Goal: Navigation & Orientation: Find specific page/section

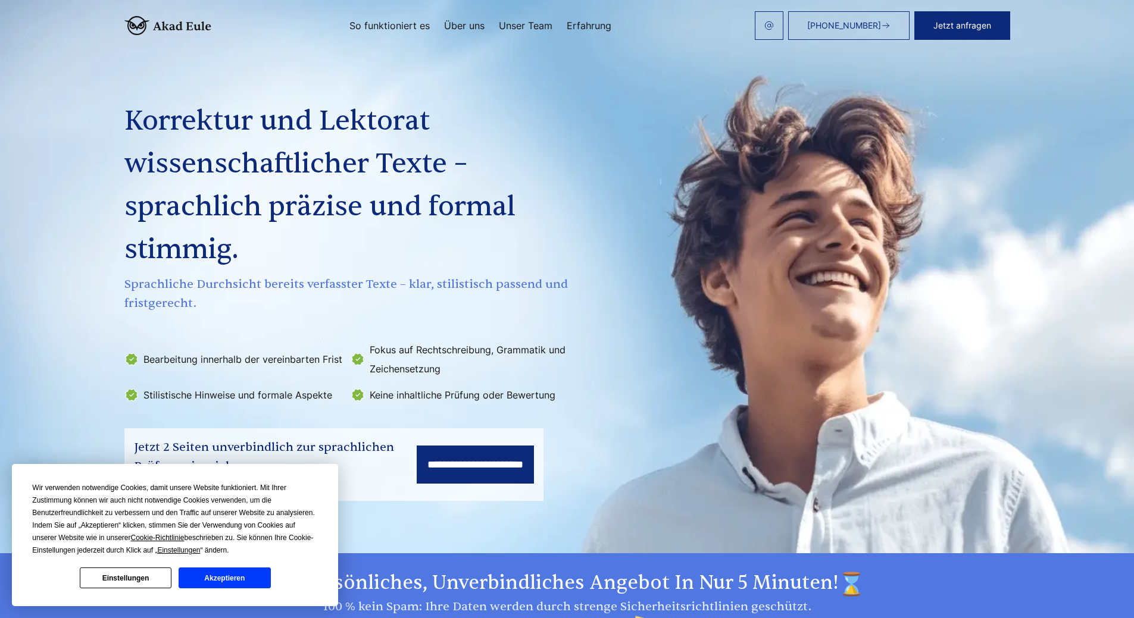
scroll to position [1, 0]
click at [886, 30] on link "[PHONE_NUMBER]" at bounding box center [848, 25] width 121 height 29
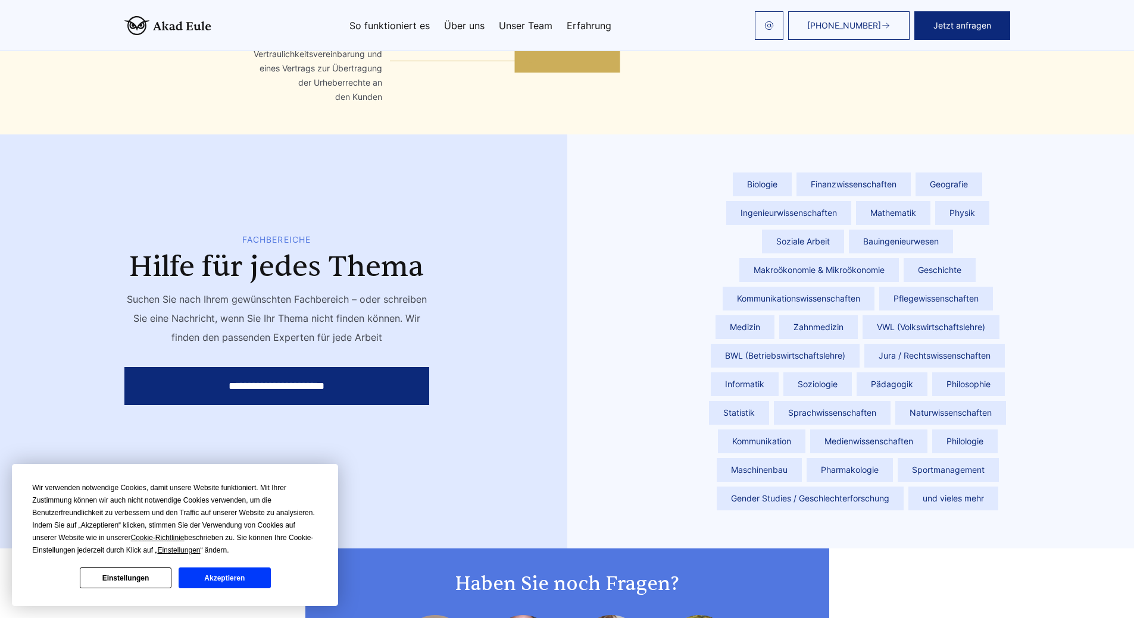
scroll to position [3109, 0]
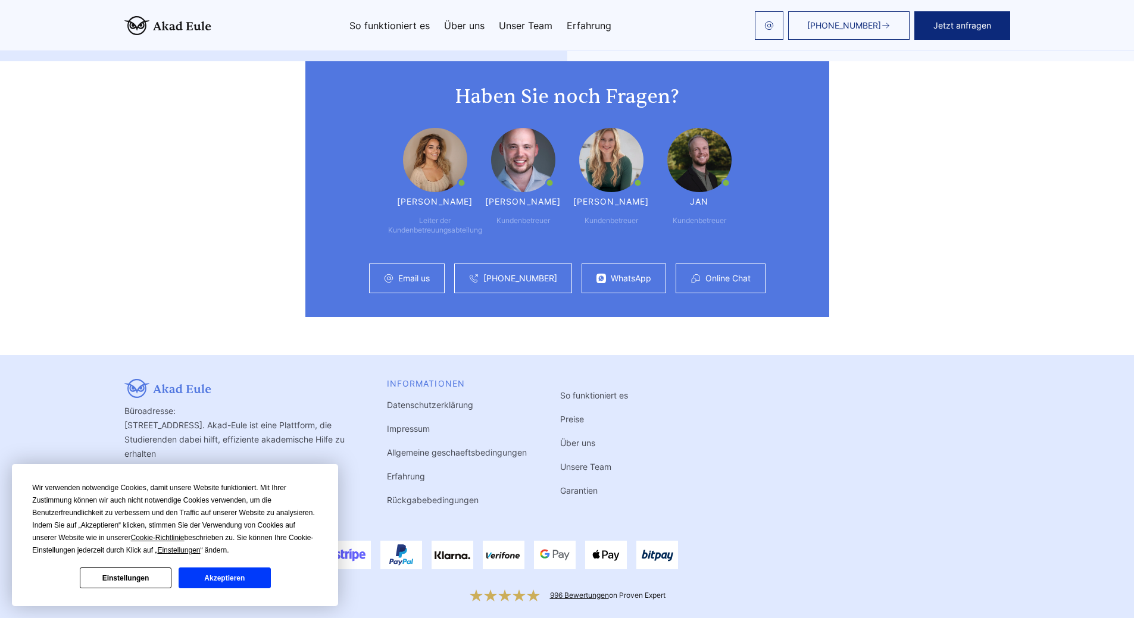
click at [139, 579] on button "Einstellungen" at bounding box center [126, 578] width 92 height 21
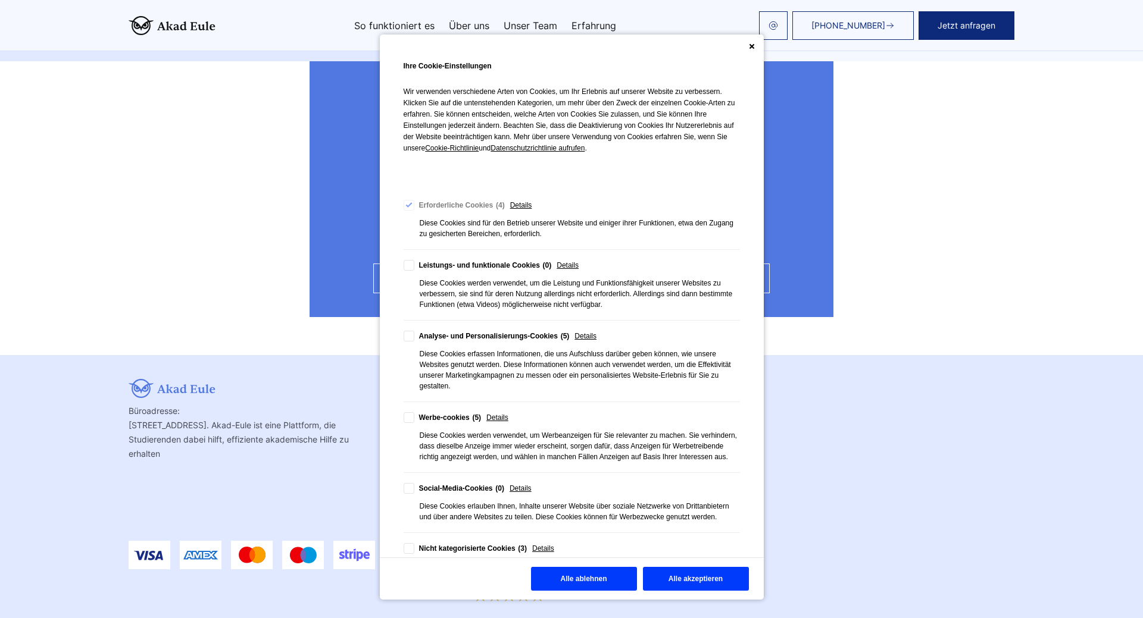
click at [584, 582] on button "Alle ablehnen" at bounding box center [584, 579] width 106 height 24
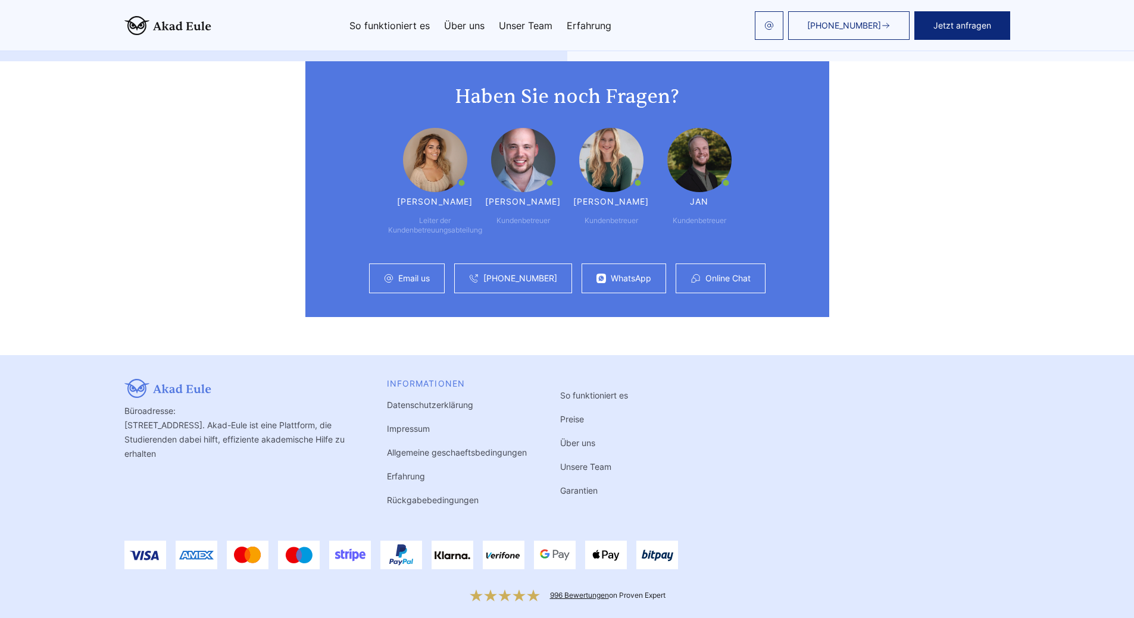
click at [584, 462] on link "Unsere Team" at bounding box center [585, 467] width 51 height 10
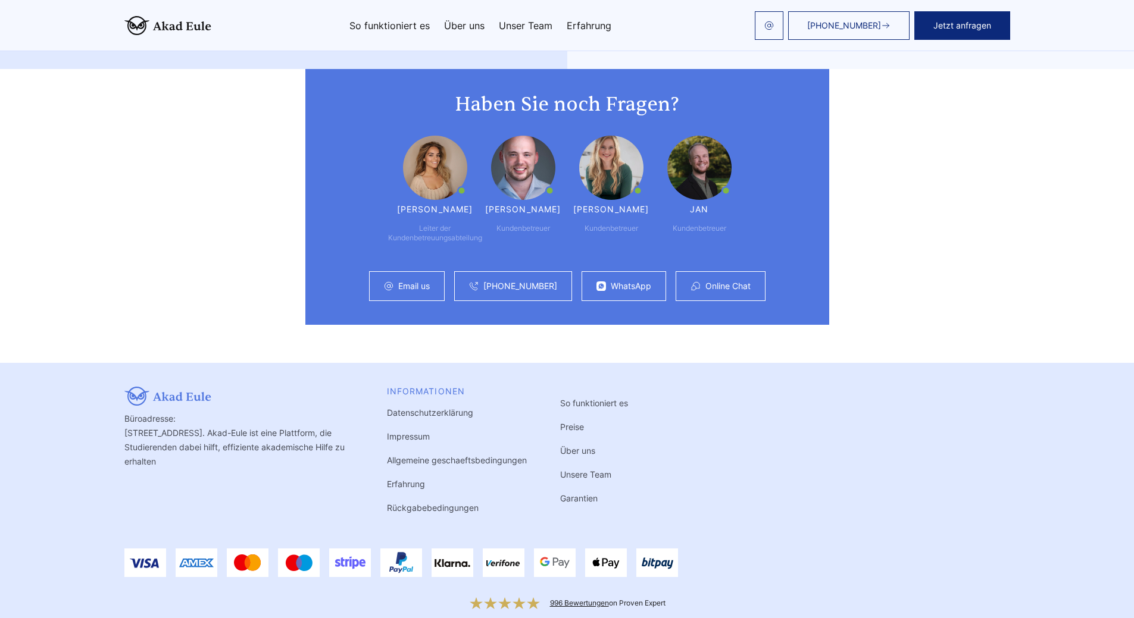
click at [585, 470] on link "Unsere Team" at bounding box center [585, 475] width 51 height 10
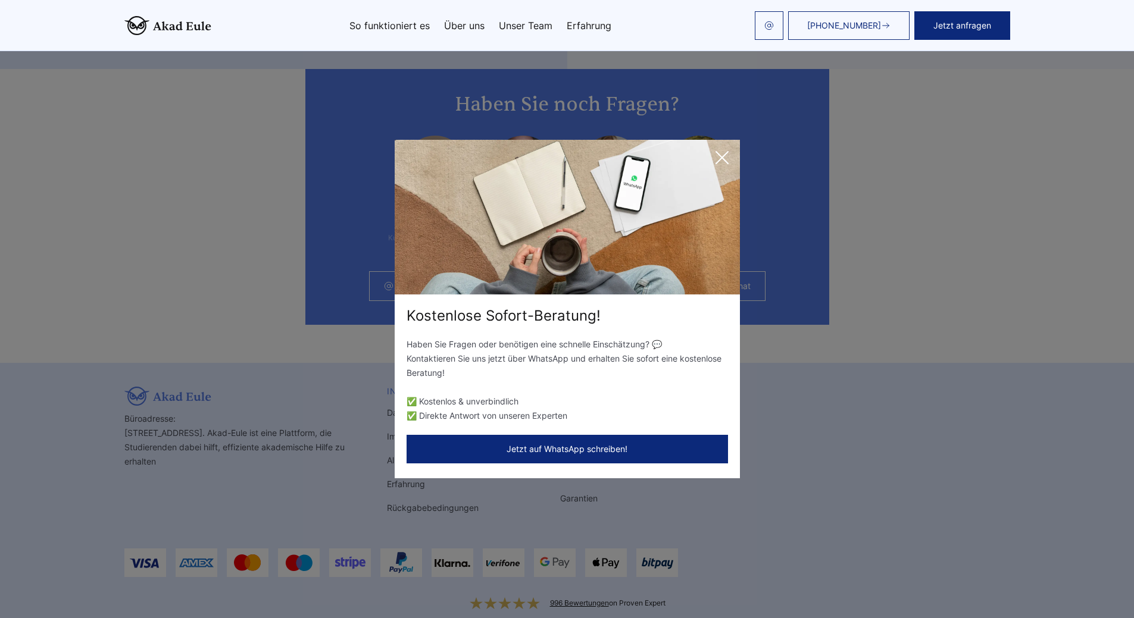
click at [727, 160] on icon at bounding box center [722, 158] width 24 height 24
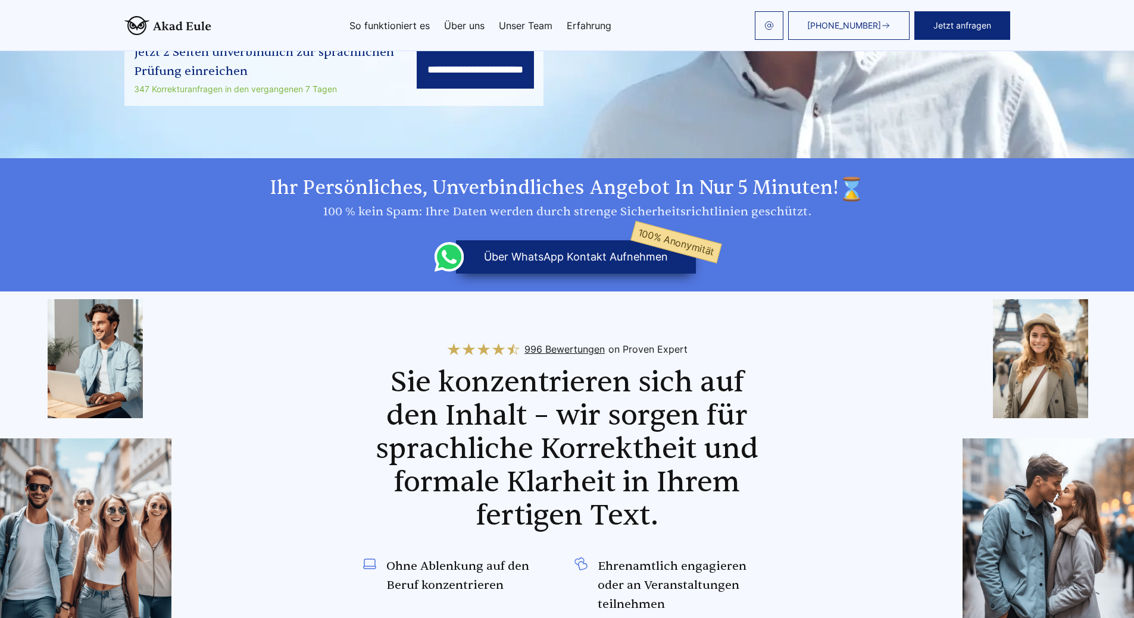
scroll to position [0, 0]
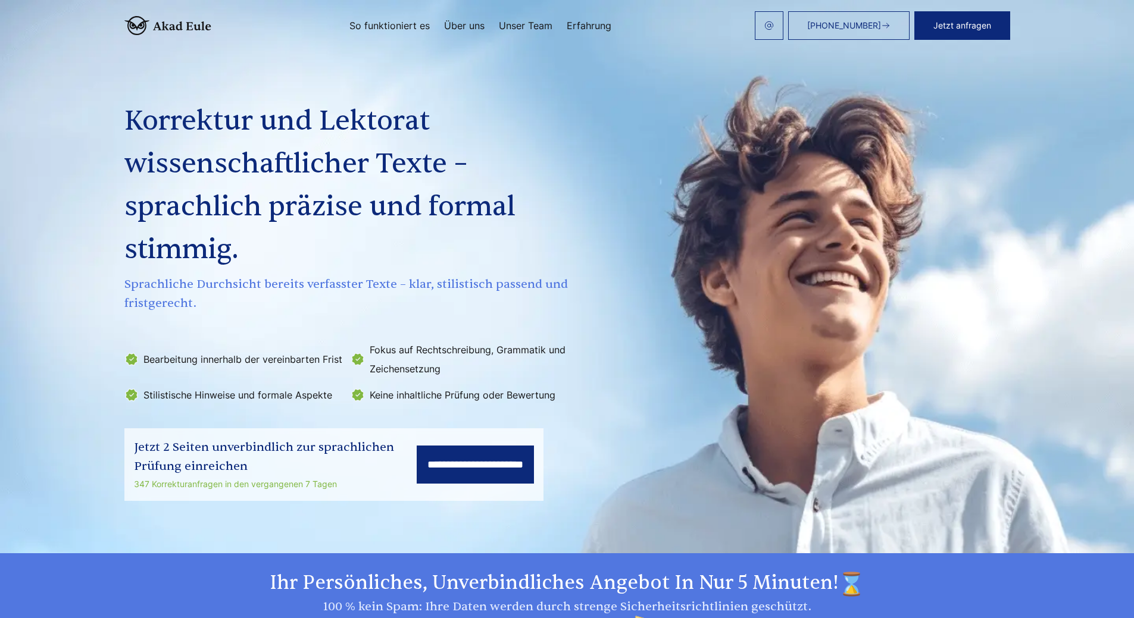
click at [417, 21] on link "So funktioniert es" at bounding box center [389, 26] width 80 height 10
click at [461, 21] on link "Über uns" at bounding box center [464, 26] width 40 height 10
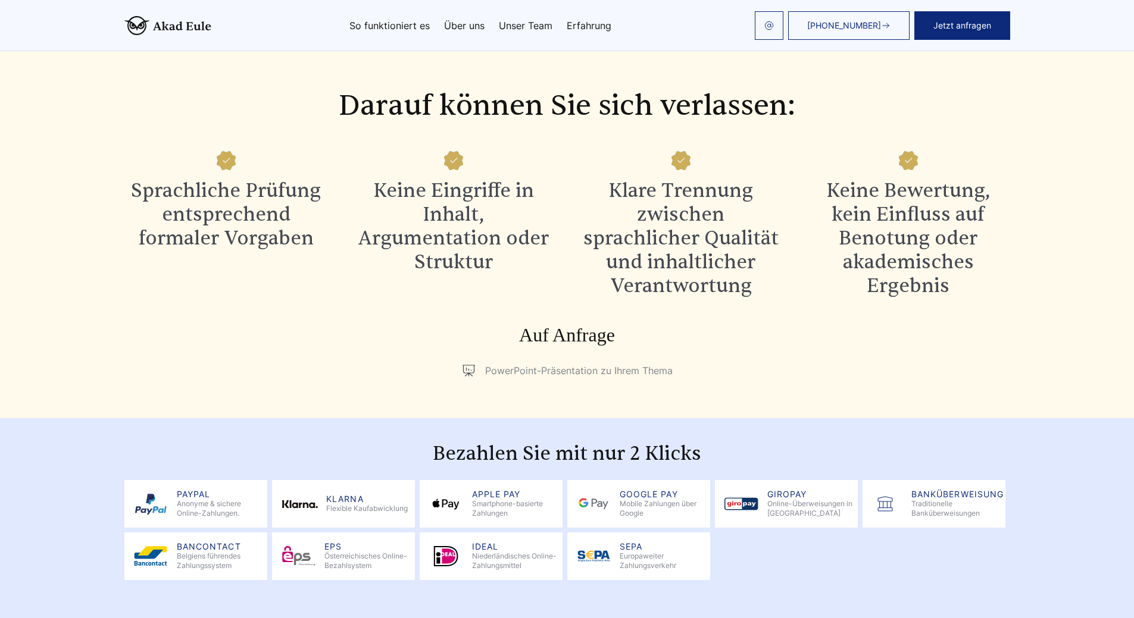
click at [517, 30] on link "Unser Team" at bounding box center [526, 26] width 54 height 10
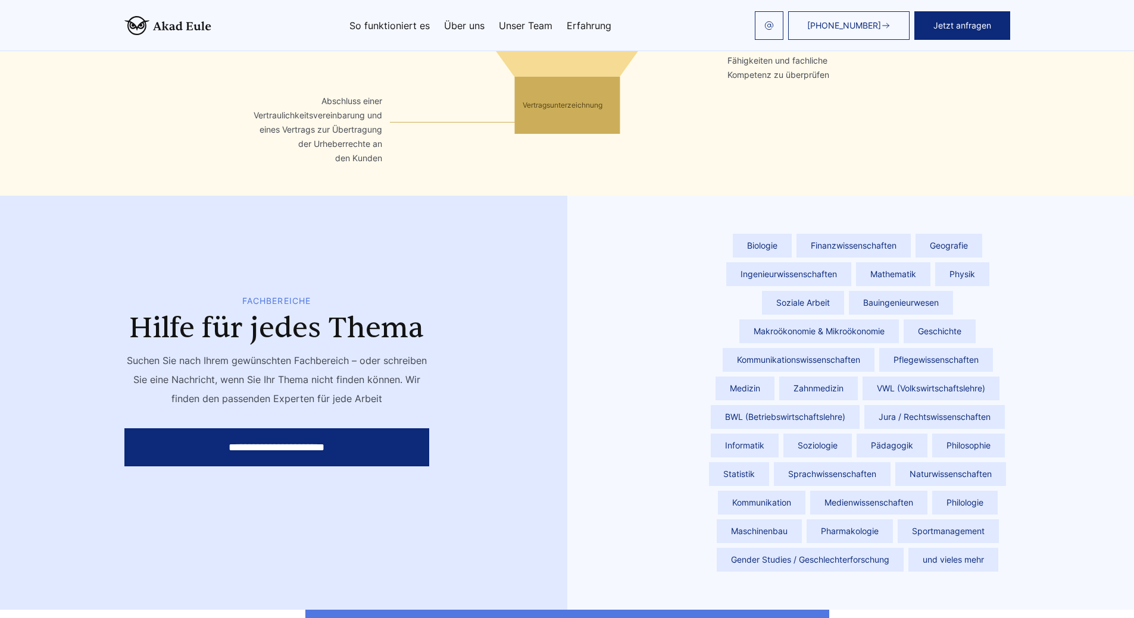
scroll to position [2560, 0]
click at [362, 432] on input "**********" at bounding box center [276, 448] width 305 height 38
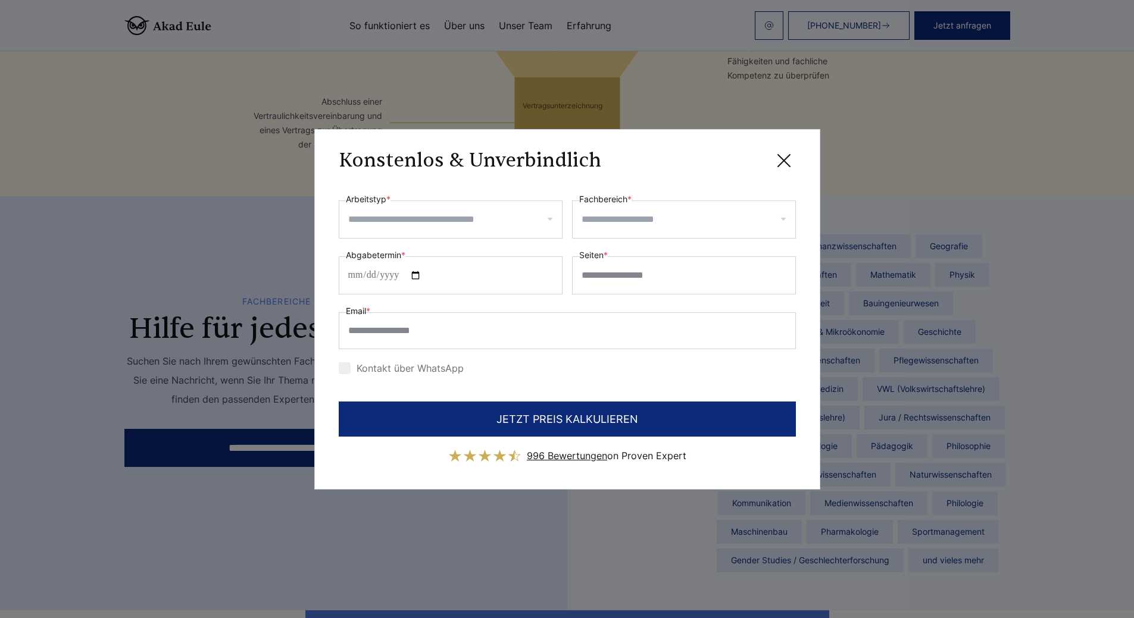
click at [790, 158] on icon at bounding box center [784, 161] width 24 height 24
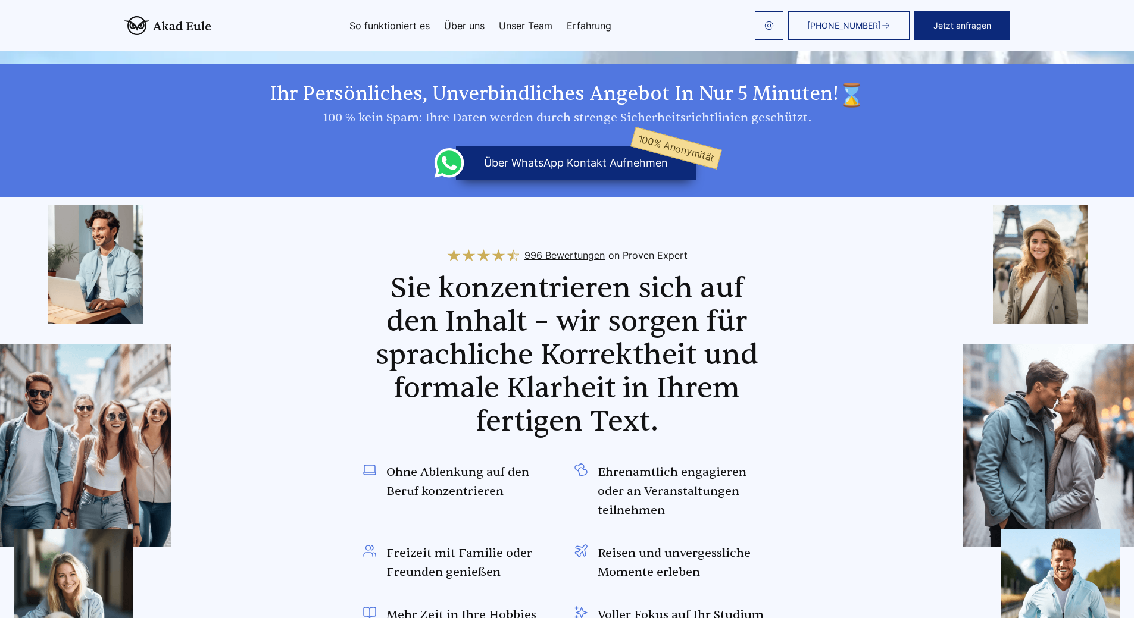
scroll to position [458, 0]
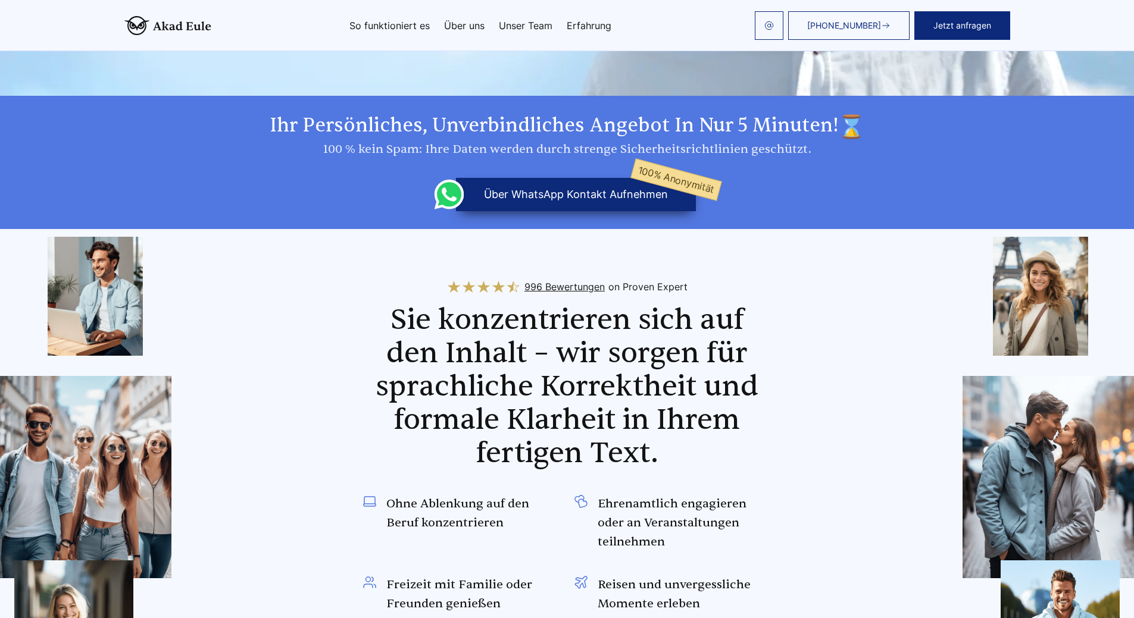
click at [599, 26] on link "Erfahrung" at bounding box center [589, 26] width 45 height 10
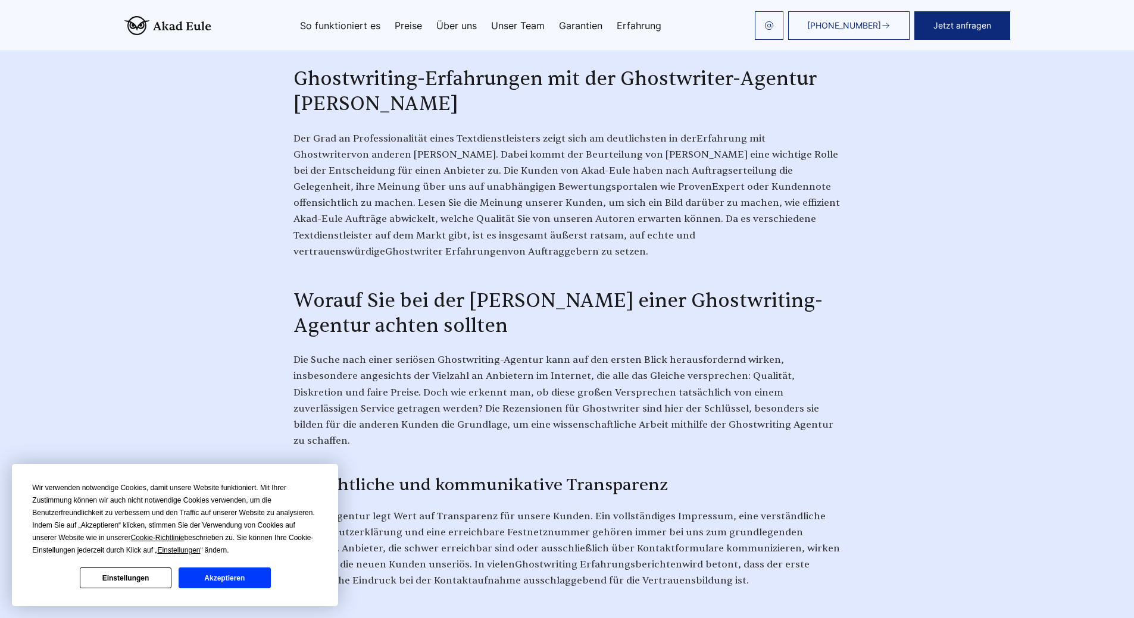
scroll to position [536, 0]
click at [145, 576] on button "Einstellungen" at bounding box center [126, 578] width 92 height 21
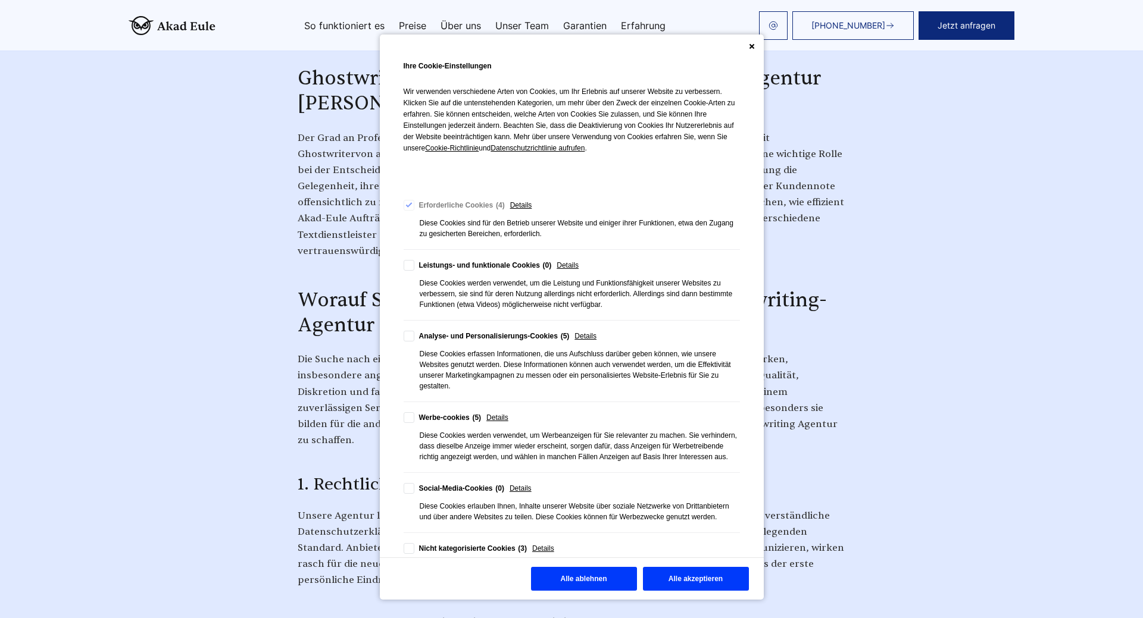
click at [606, 577] on button "Alle ablehnen" at bounding box center [584, 579] width 106 height 24
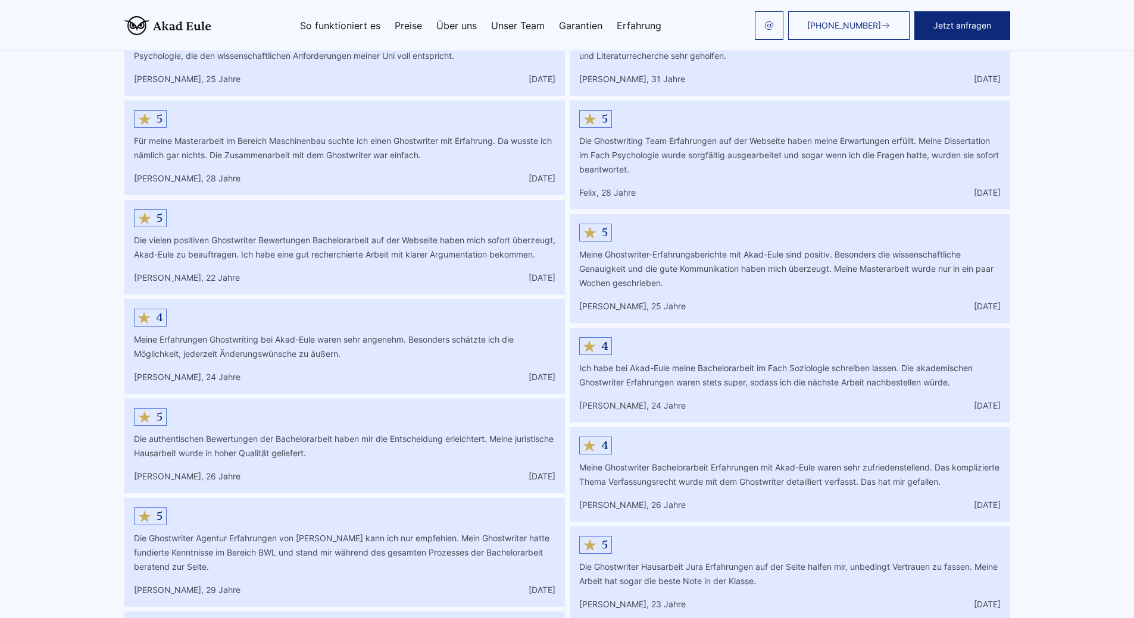
scroll to position [5922, 0]
